Goal: Entertainment & Leisure: Browse casually

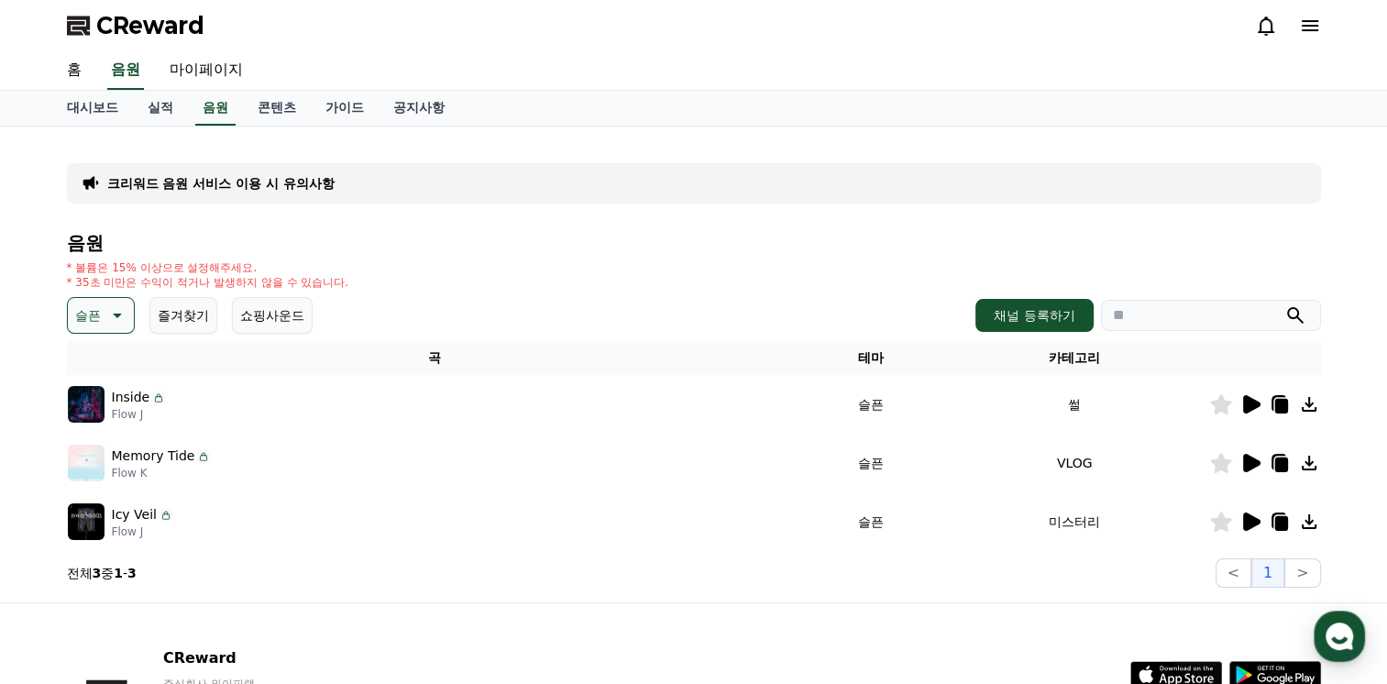
click at [121, 316] on icon at bounding box center [115, 315] width 22 height 22
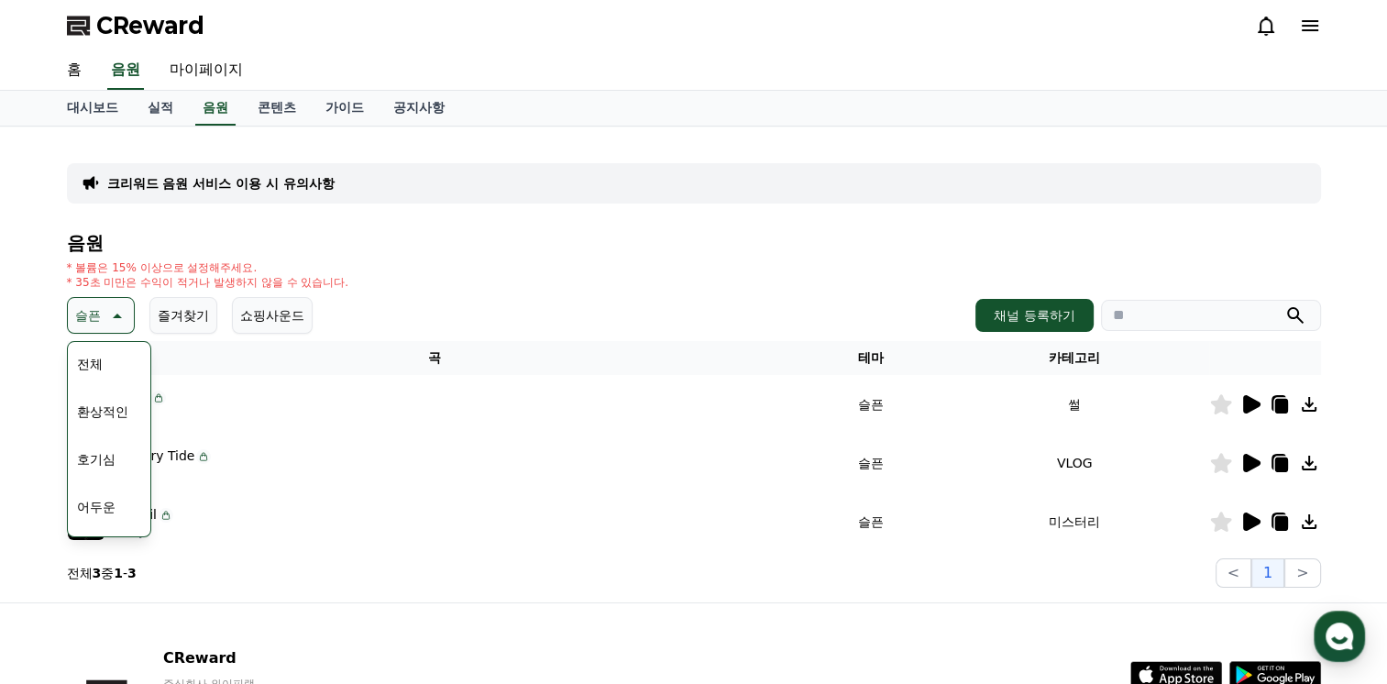
click at [83, 500] on button "어두운" at bounding box center [96, 507] width 53 height 40
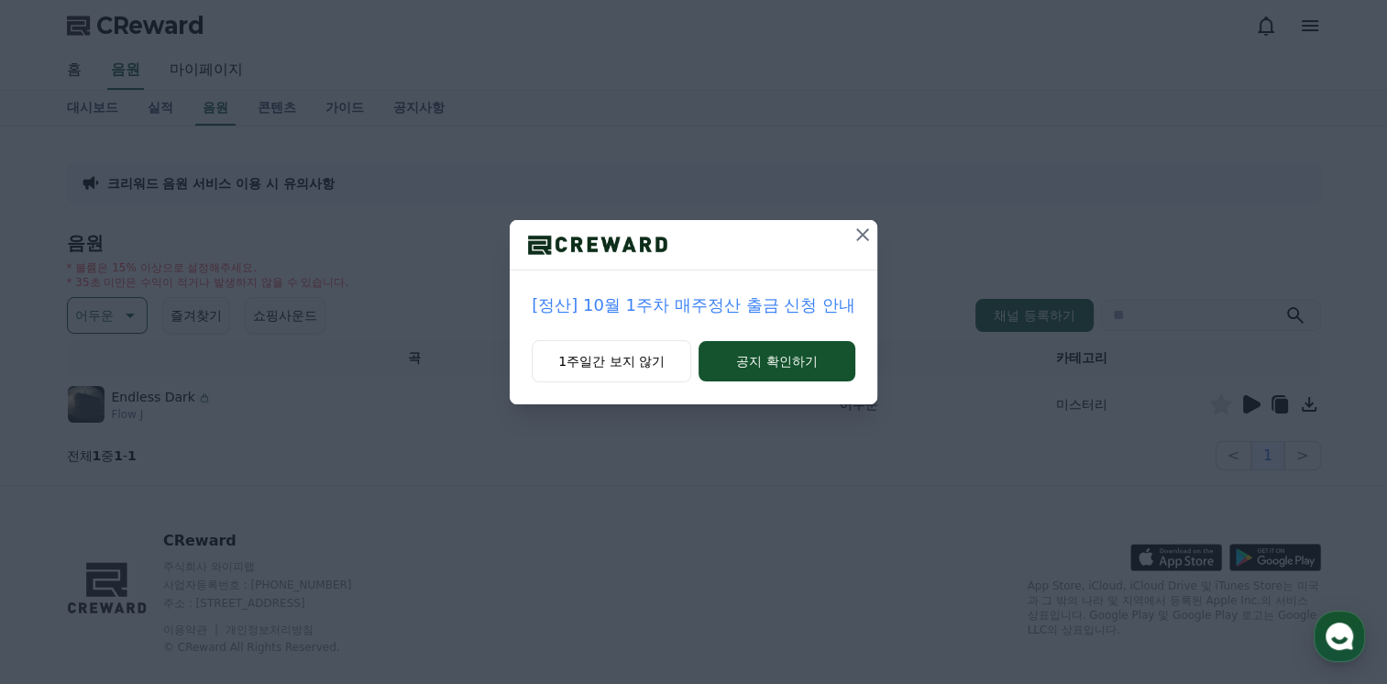
click at [860, 241] on icon at bounding box center [862, 235] width 22 height 22
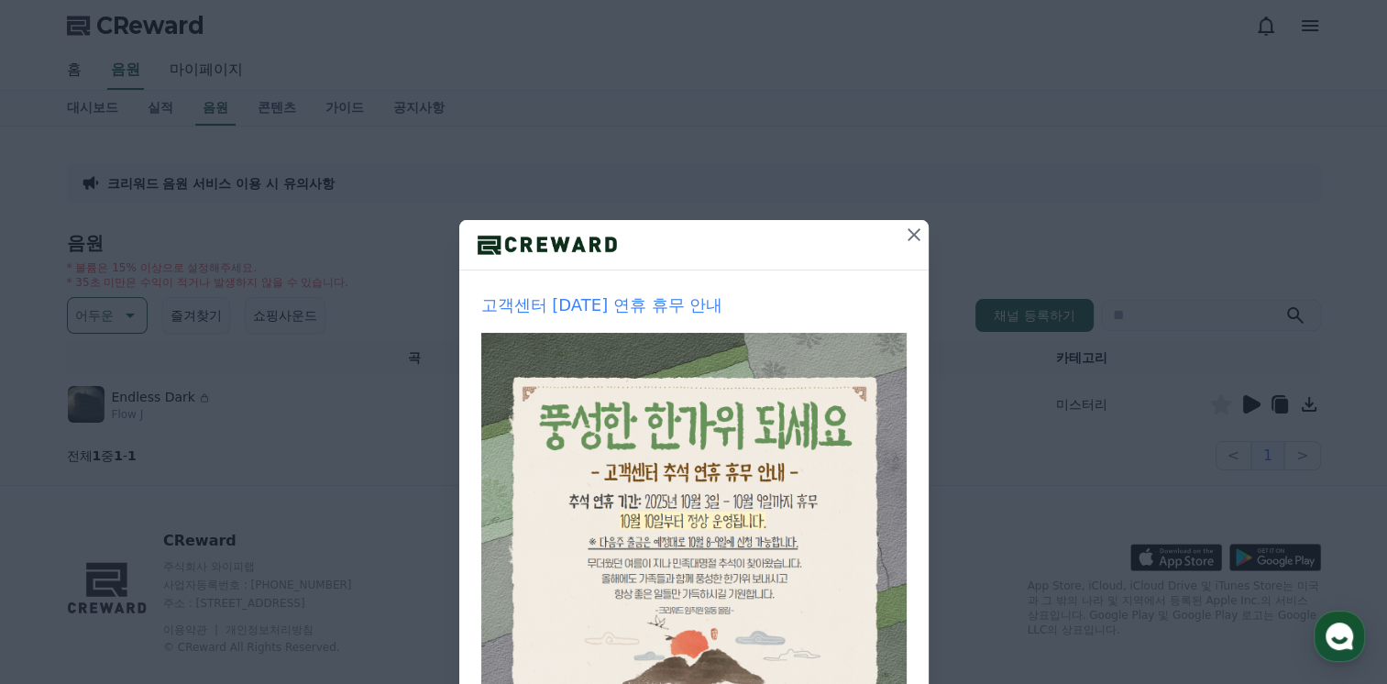
click at [908, 228] on icon at bounding box center [914, 235] width 22 height 22
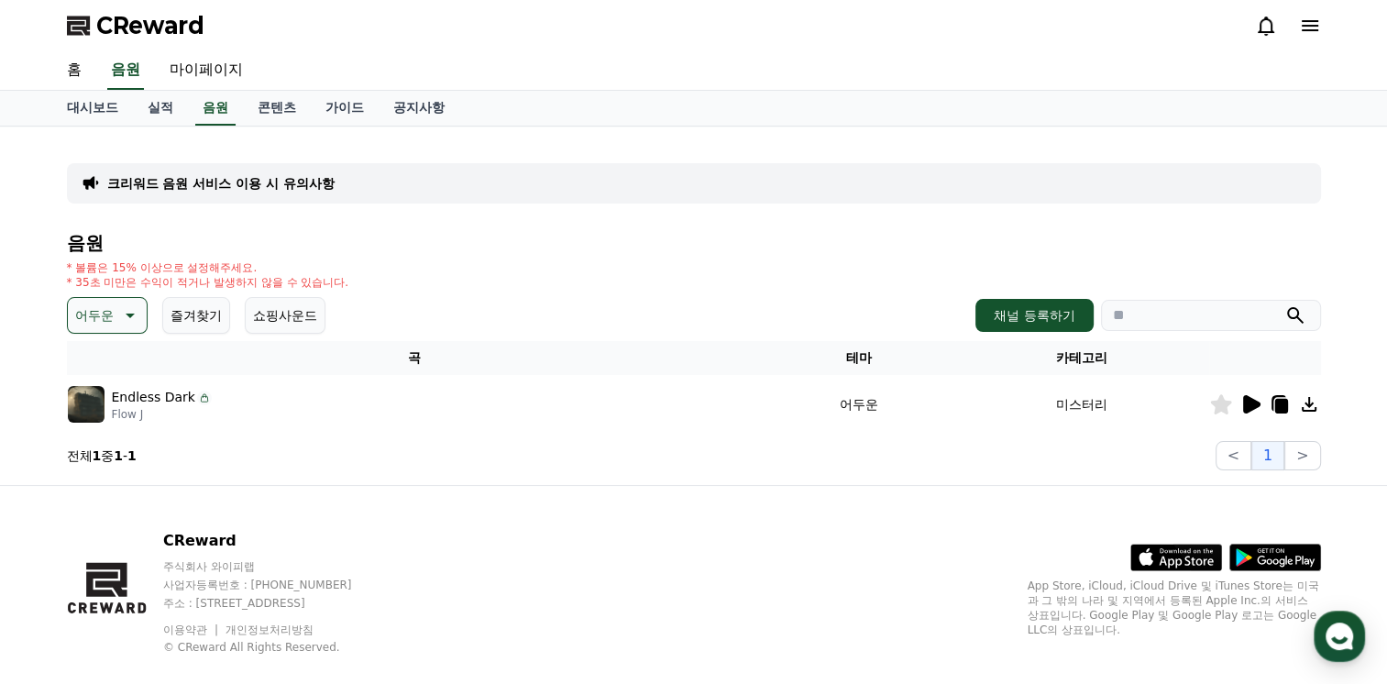
click at [1251, 405] on icon at bounding box center [1251, 404] width 17 height 18
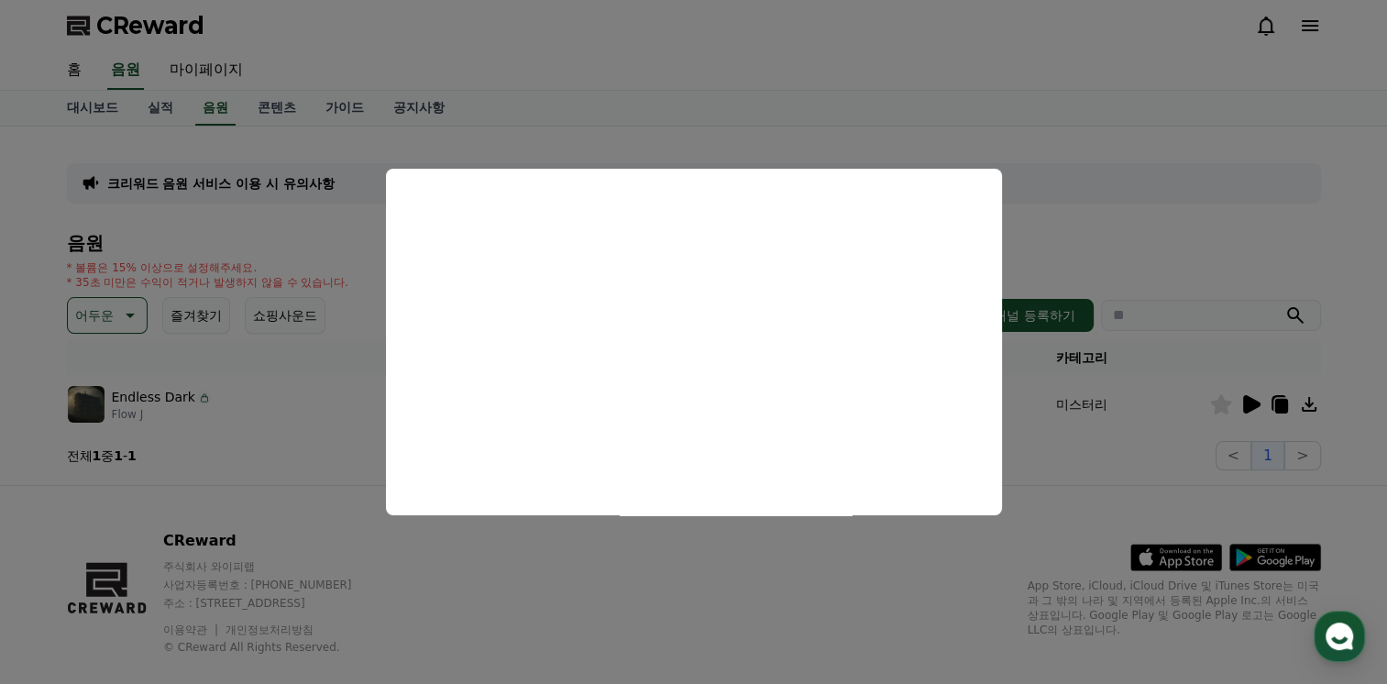
click at [1085, 241] on button "close modal" at bounding box center [693, 342] width 1387 height 684
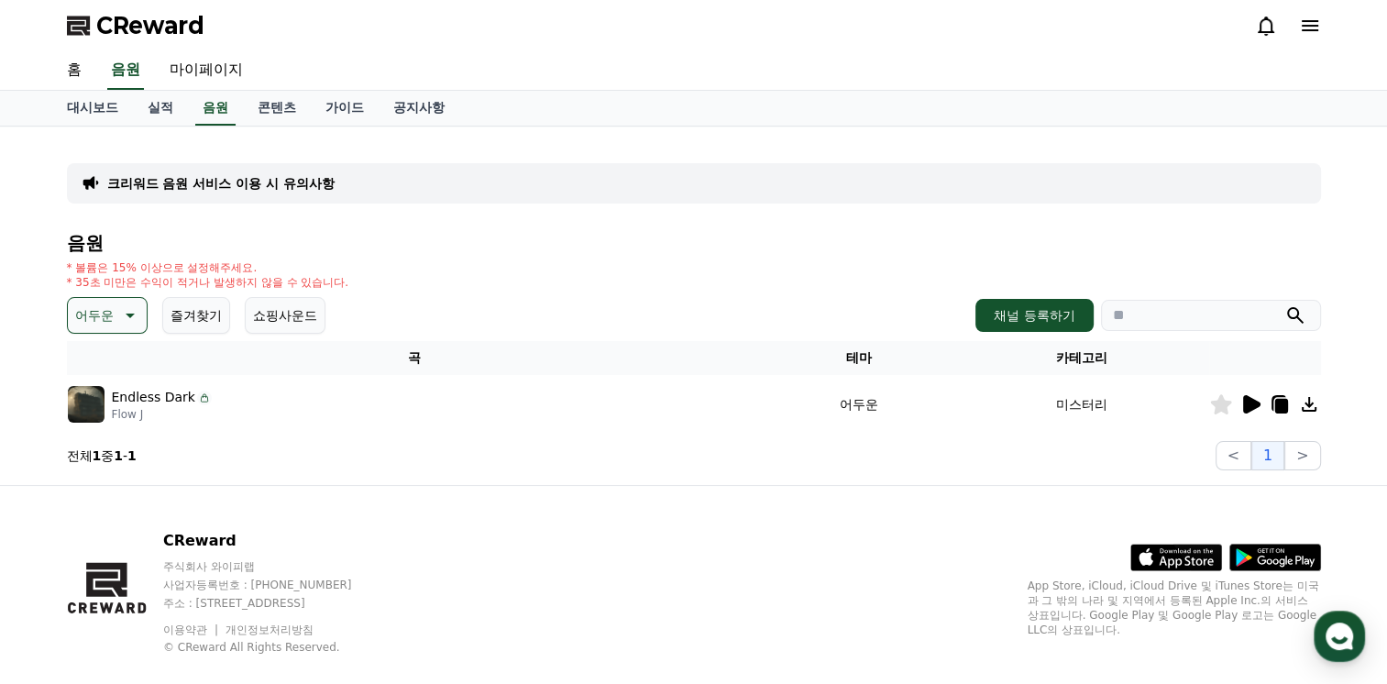
click at [130, 320] on icon at bounding box center [128, 315] width 22 height 22
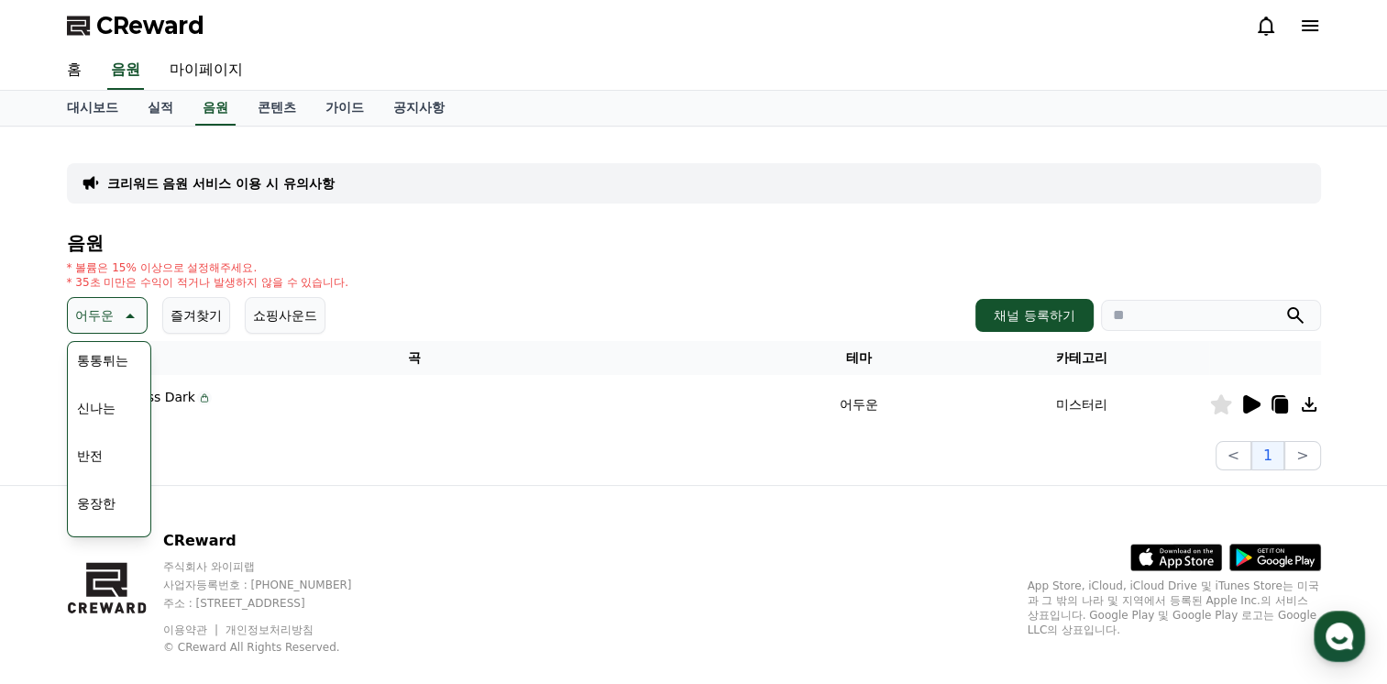
scroll to position [275, 0]
click at [98, 468] on button "웅장한" at bounding box center [96, 470] width 53 height 40
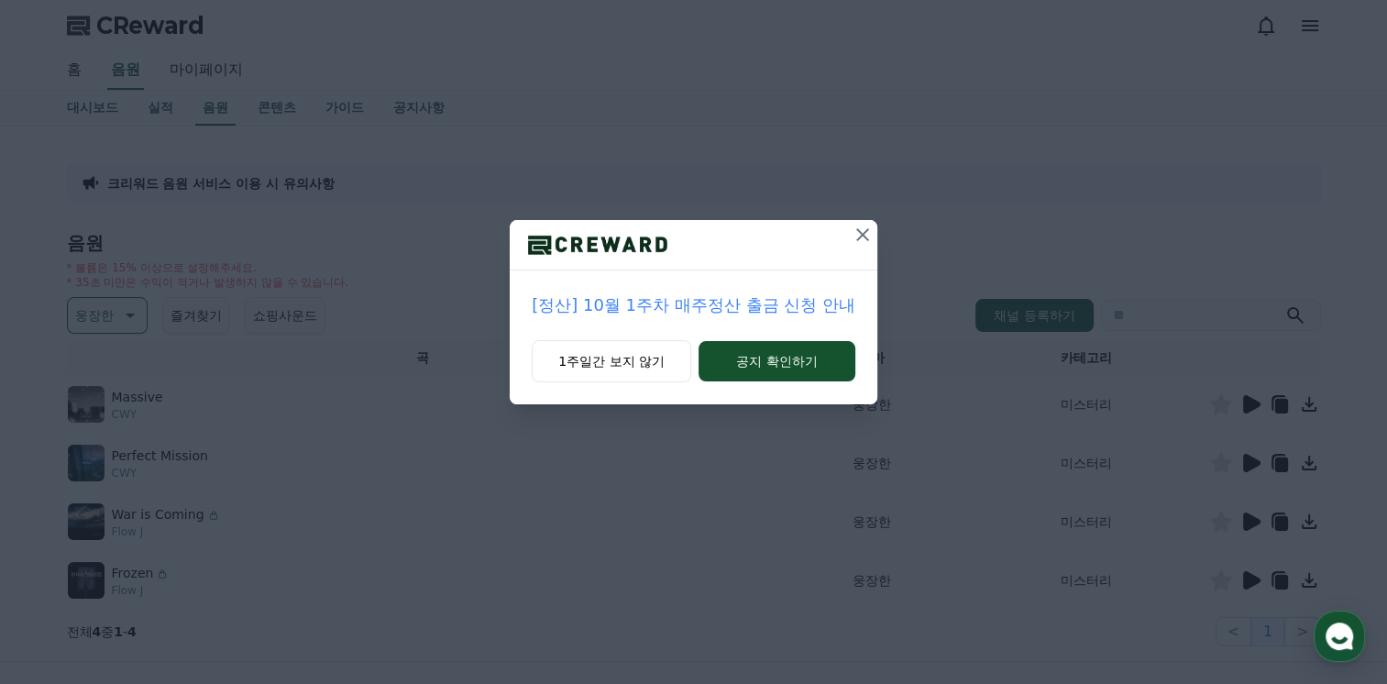
click at [861, 236] on icon at bounding box center [862, 234] width 13 height 13
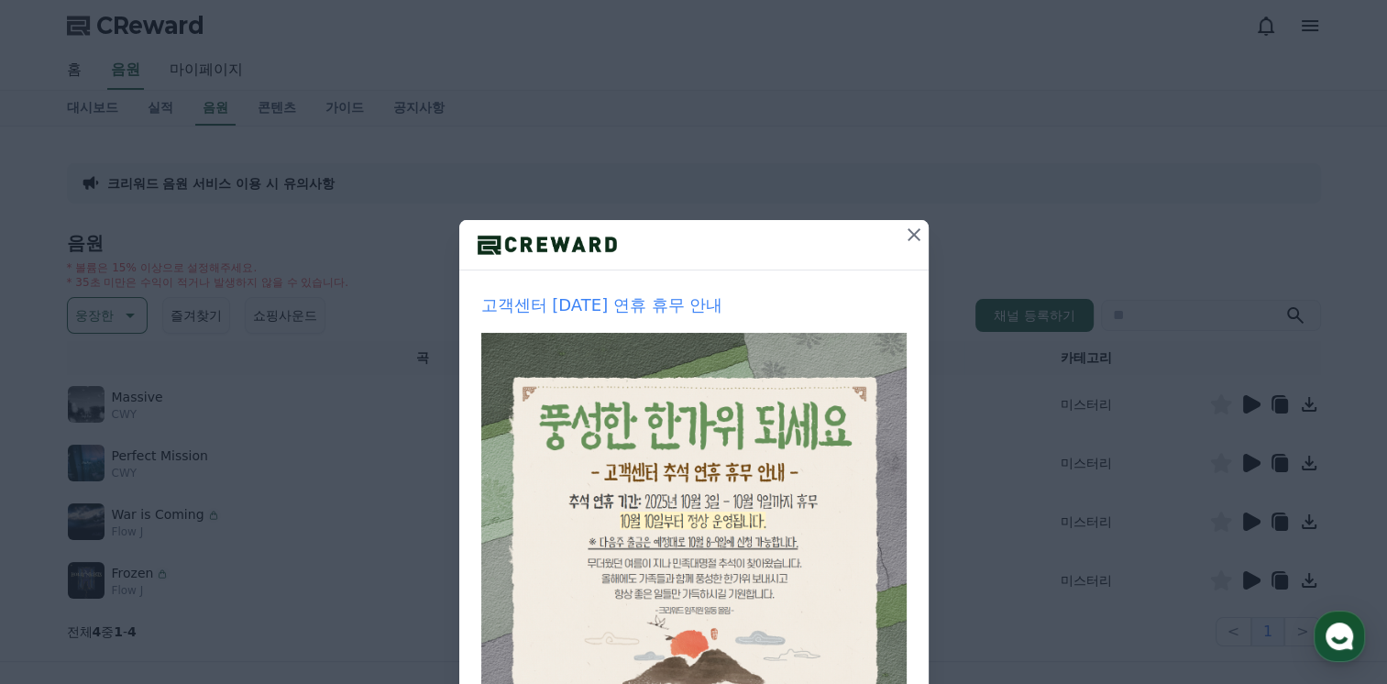
click at [907, 234] on icon at bounding box center [913, 234] width 13 height 13
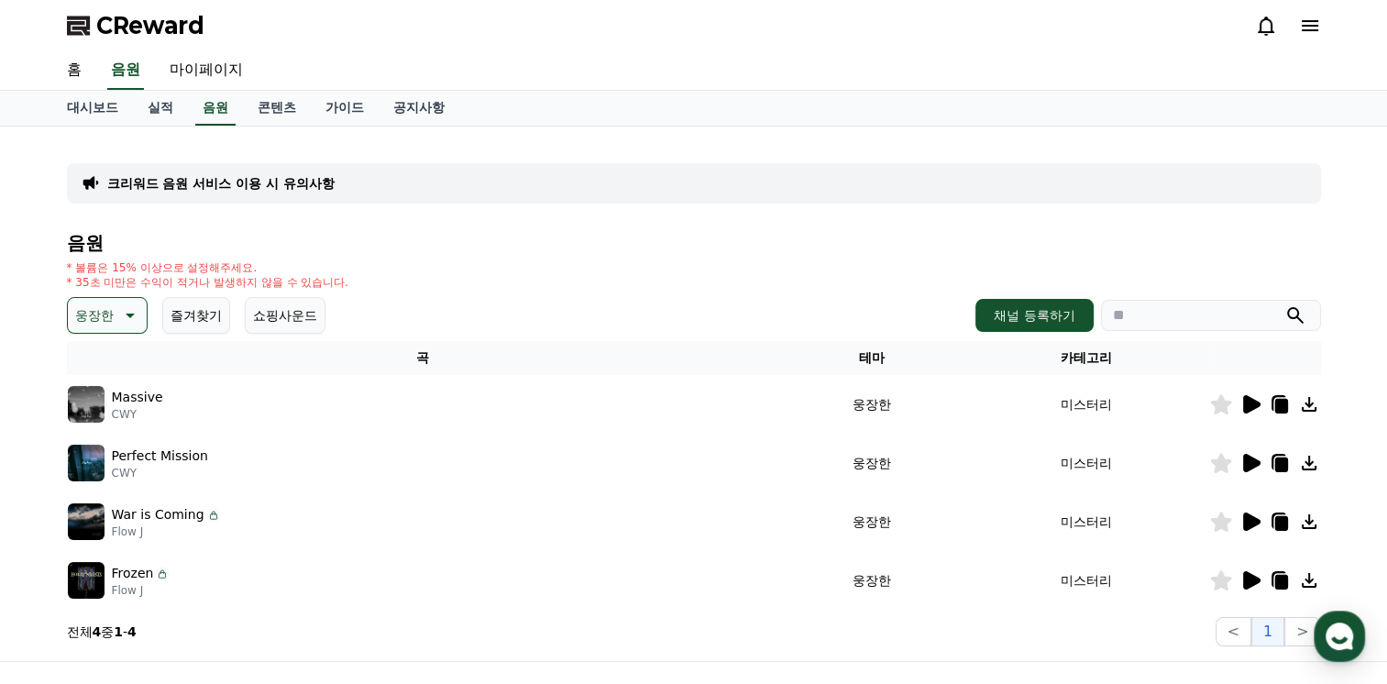
click at [1251, 401] on icon at bounding box center [1251, 404] width 17 height 18
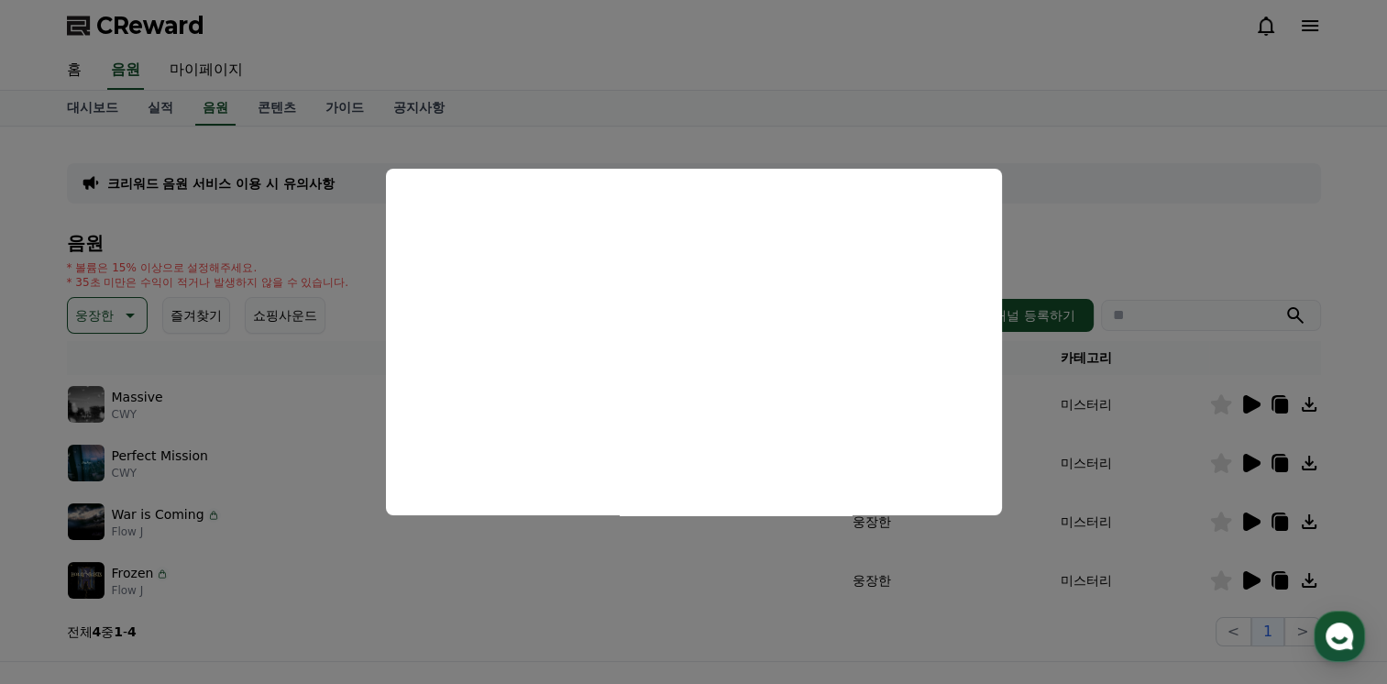
click at [266, 353] on button "close modal" at bounding box center [693, 342] width 1387 height 684
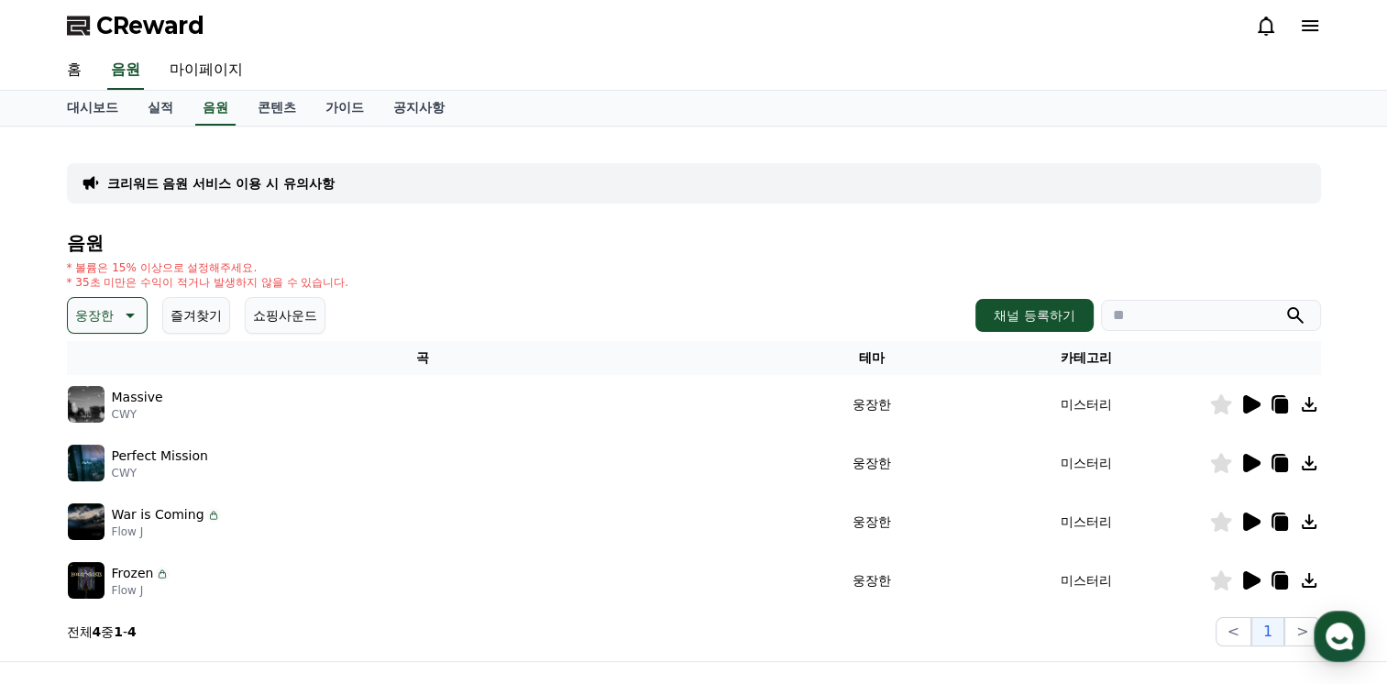
click at [134, 308] on icon at bounding box center [128, 315] width 22 height 22
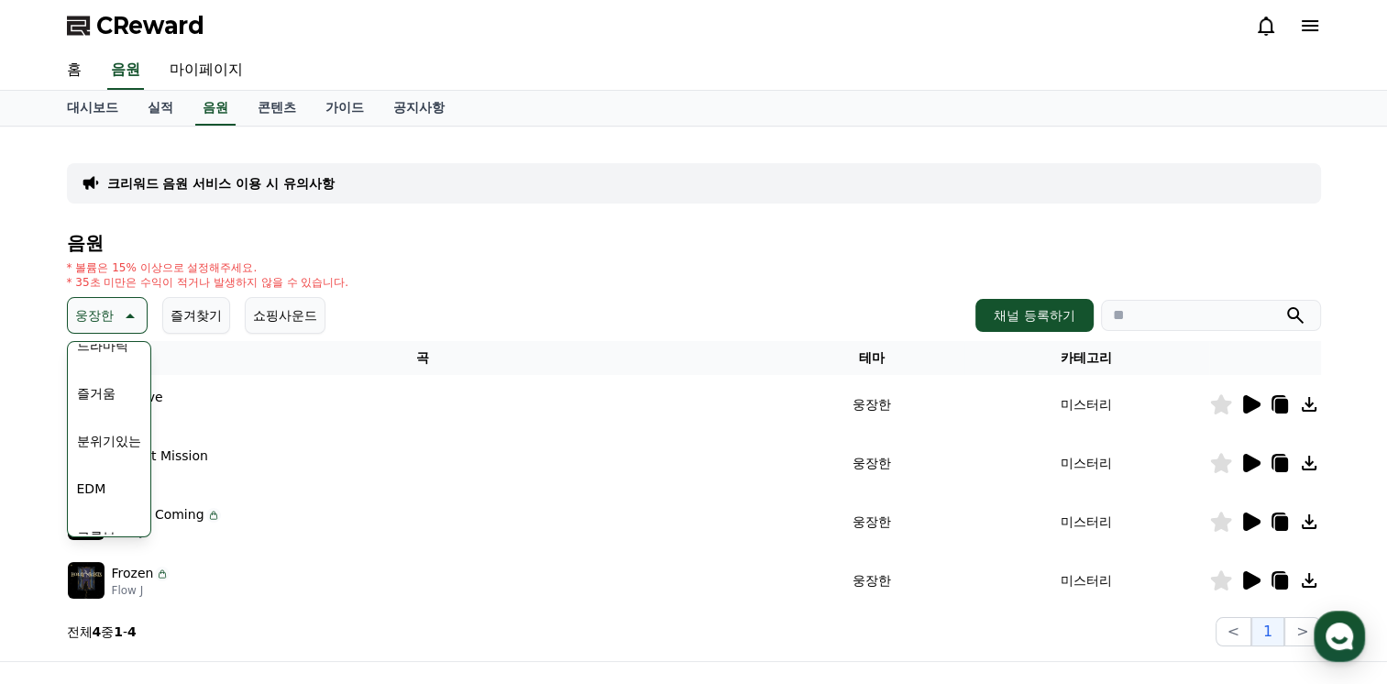
scroll to position [458, 0]
click at [92, 477] on button "EDM" at bounding box center [92, 477] width 44 height 40
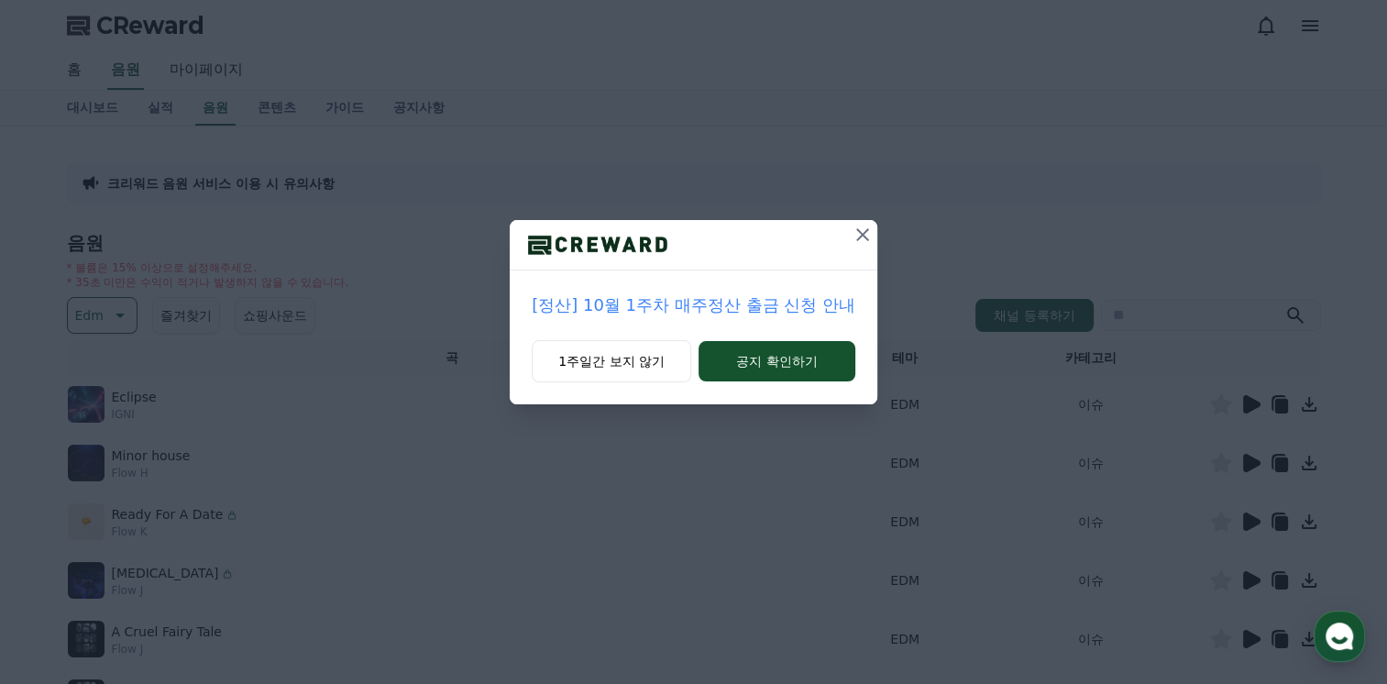
click at [861, 230] on icon at bounding box center [862, 235] width 22 height 22
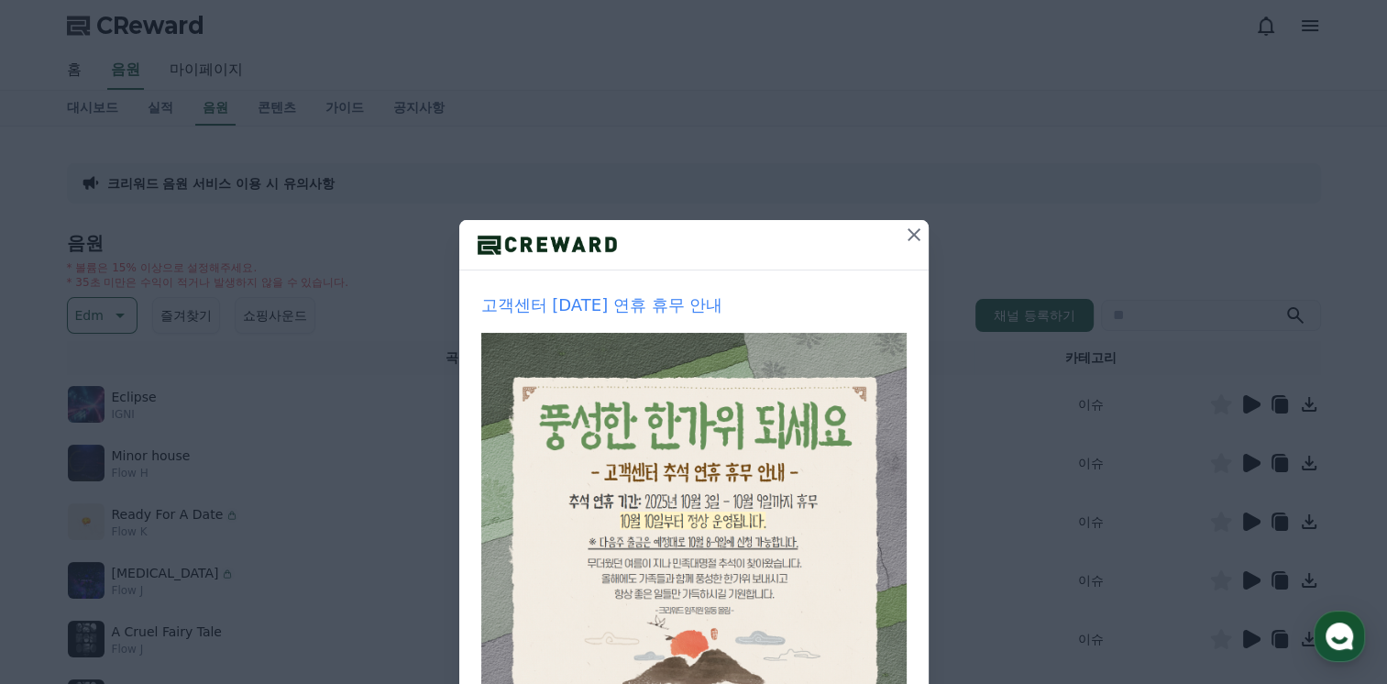
click at [907, 240] on icon at bounding box center [913, 234] width 13 height 13
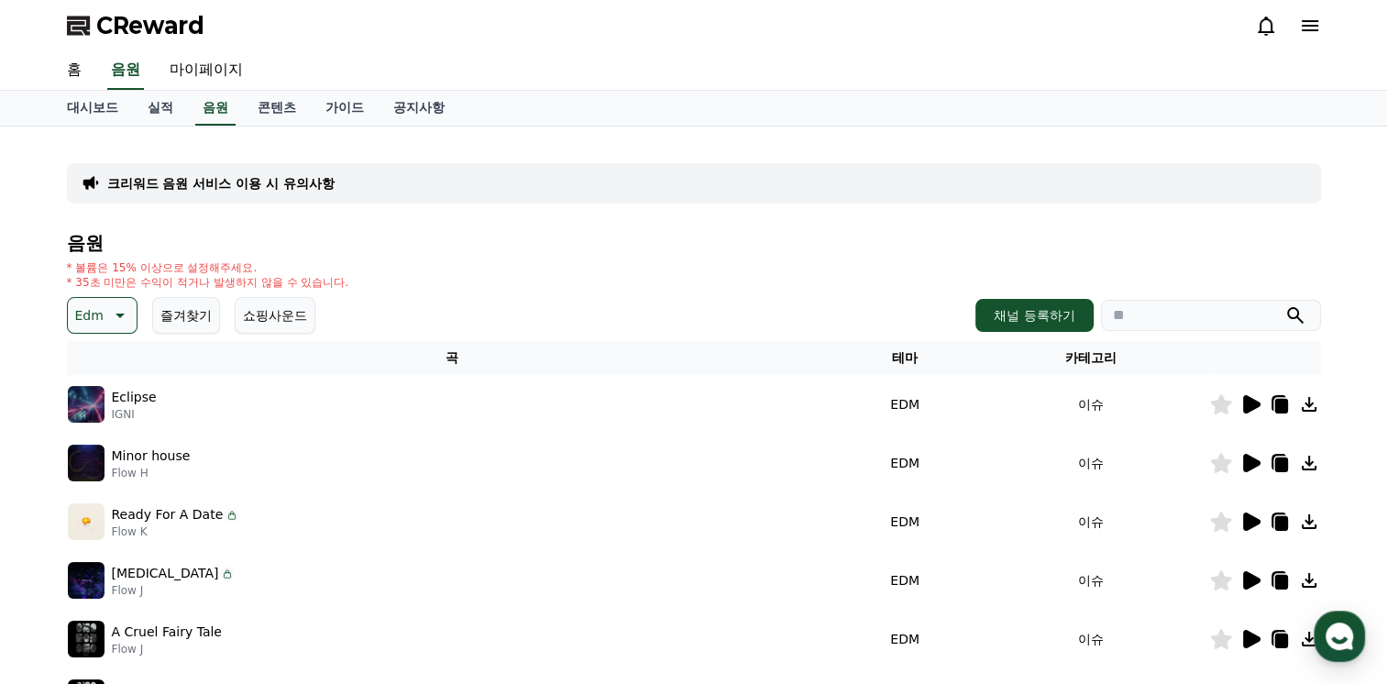
click at [1242, 401] on icon at bounding box center [1250, 404] width 22 height 22
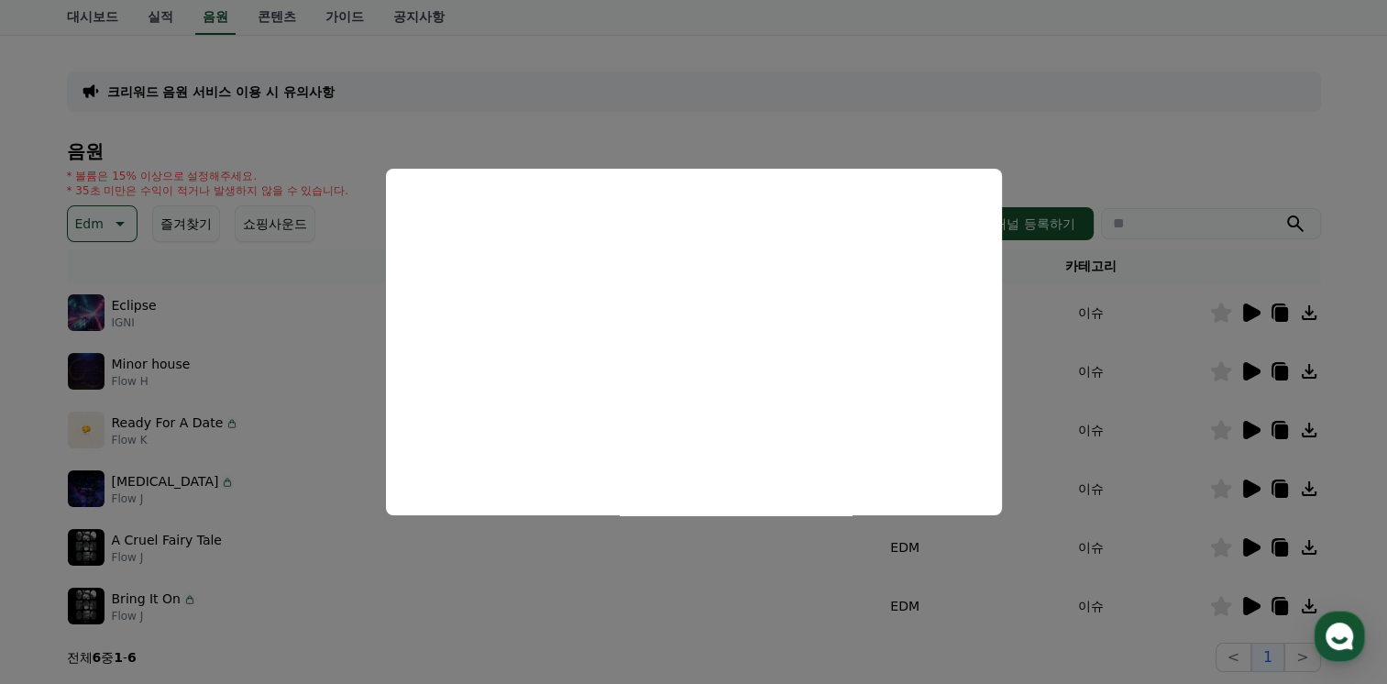
scroll to position [183, 0]
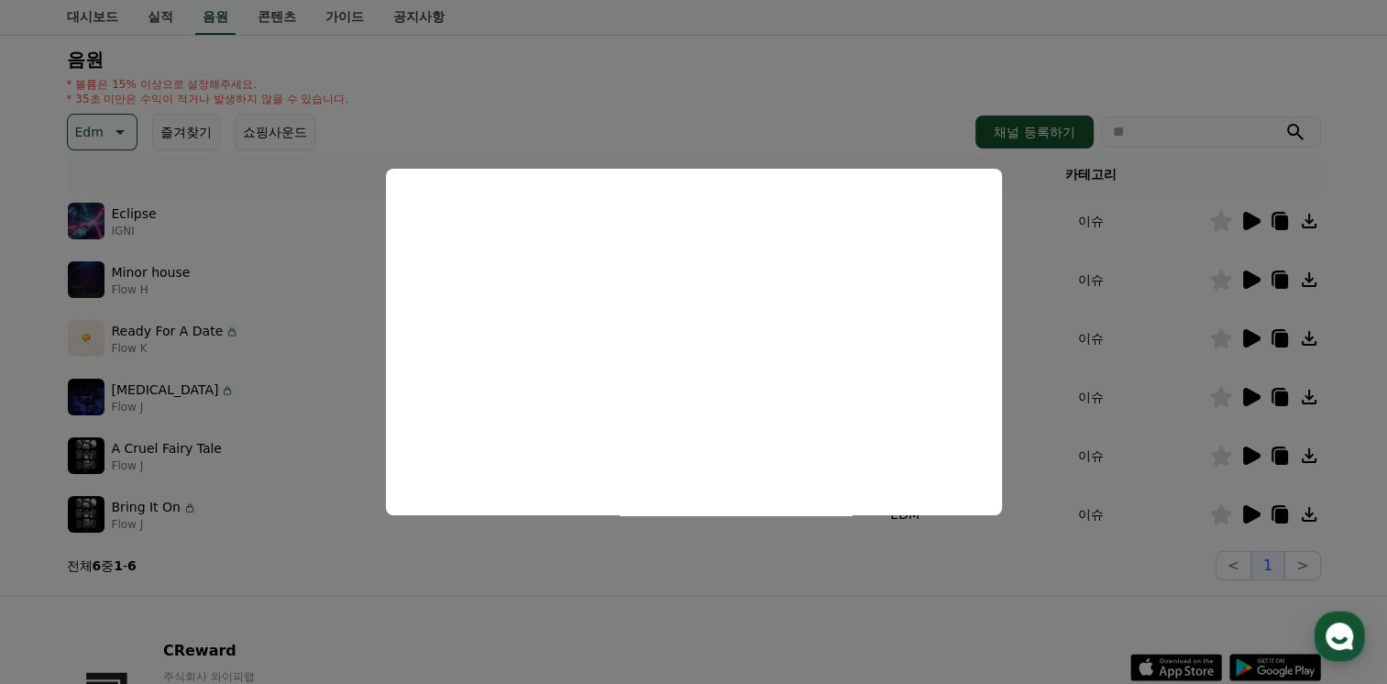
click at [1250, 279] on button "close modal" at bounding box center [693, 342] width 1387 height 684
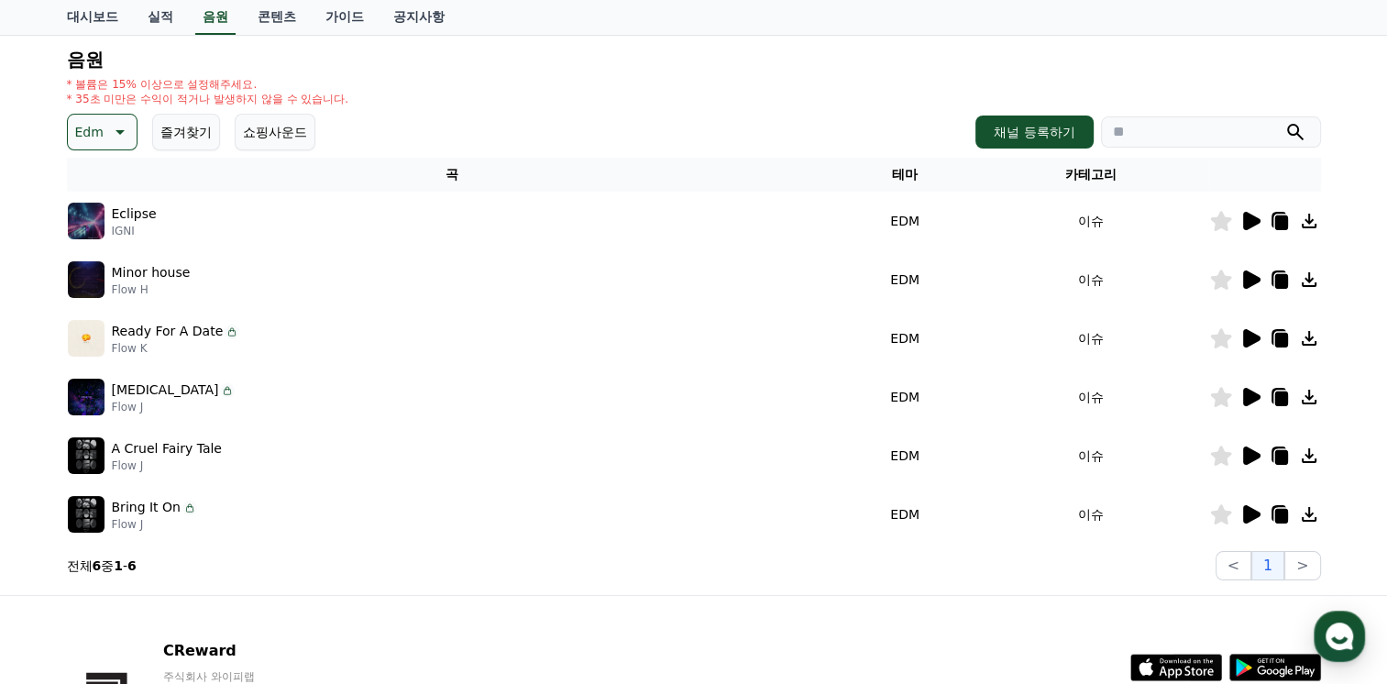
click at [1250, 280] on icon at bounding box center [1251, 279] width 17 height 18
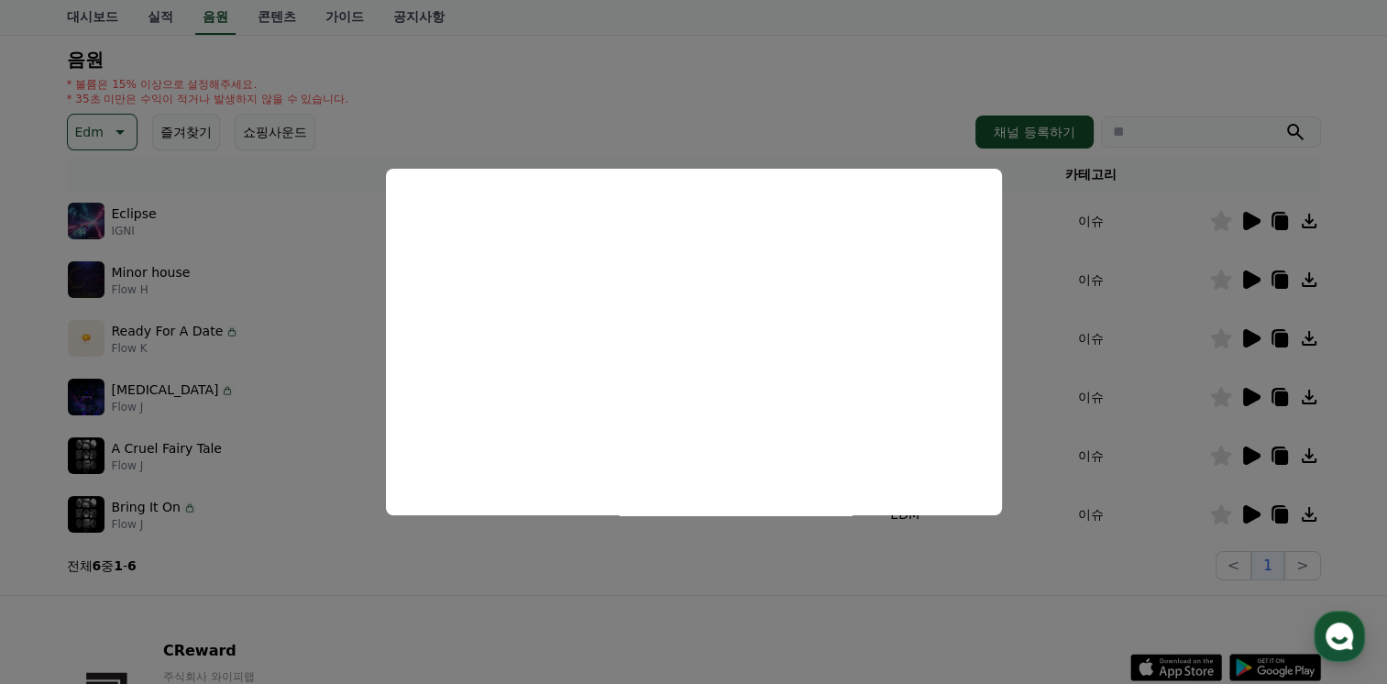
click at [1250, 342] on button "close modal" at bounding box center [693, 342] width 1387 height 684
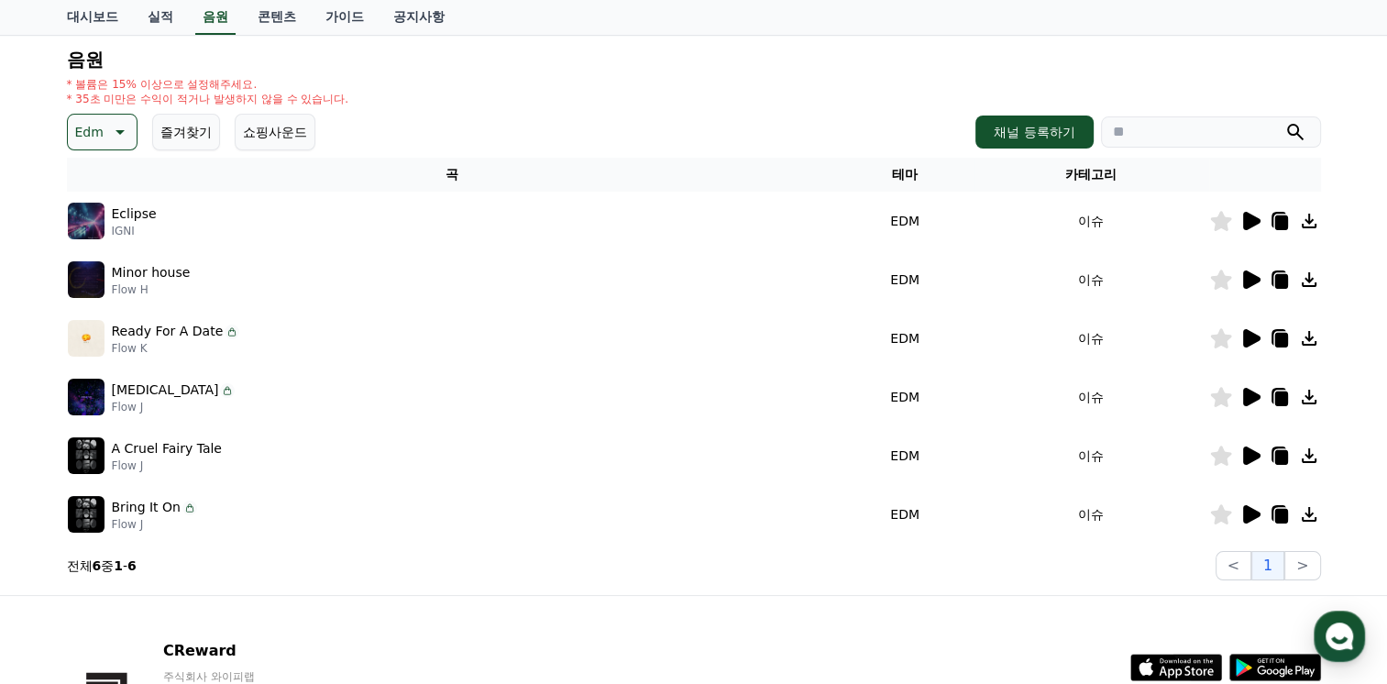
click at [1250, 342] on icon at bounding box center [1251, 338] width 17 height 18
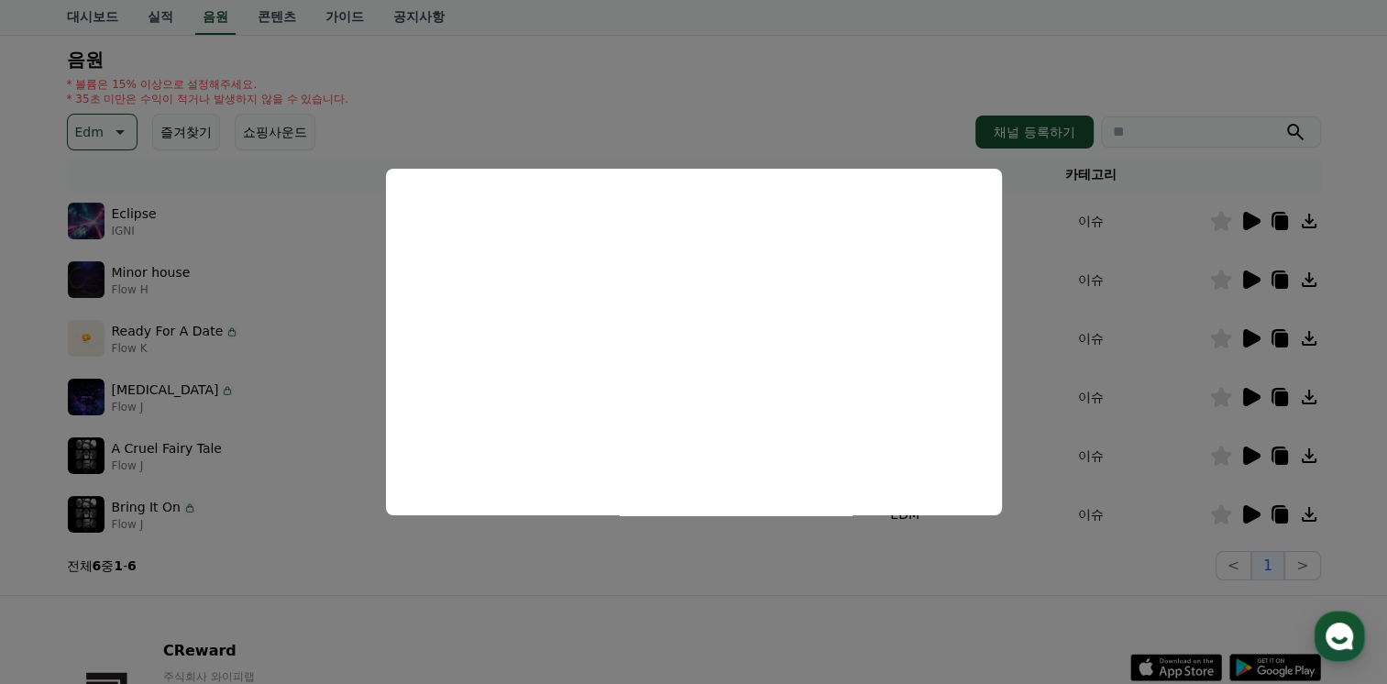
click at [1250, 396] on button "close modal" at bounding box center [693, 342] width 1387 height 684
